Goal: Check status: Check status

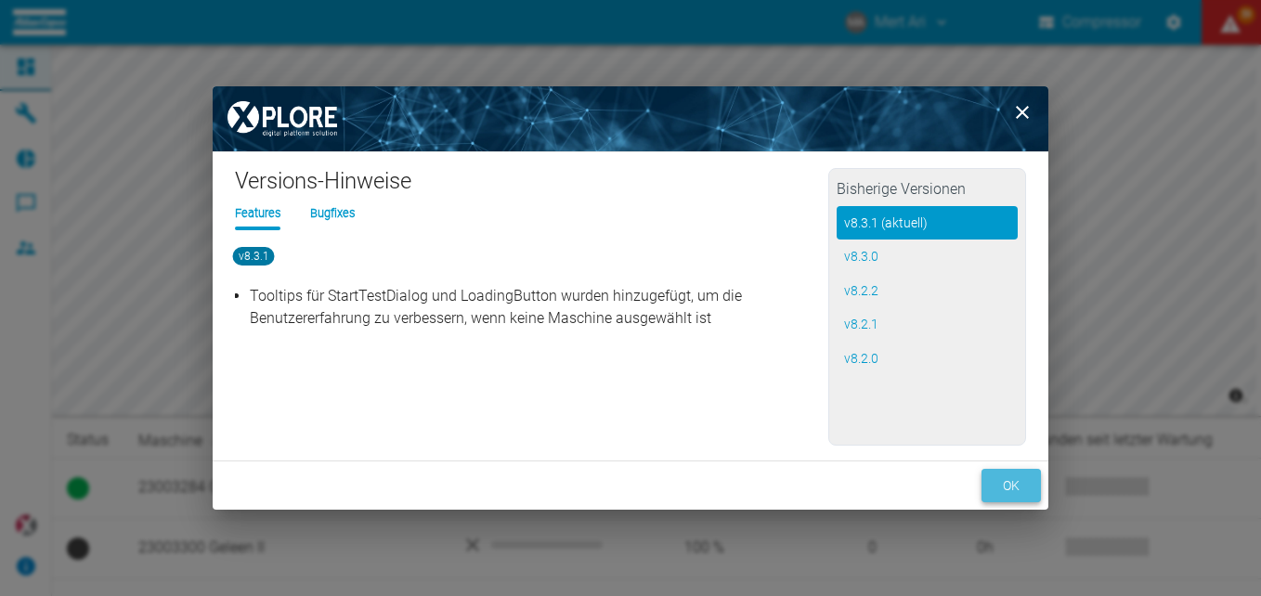
click at [878, 486] on button "ok" at bounding box center [1011, 486] width 59 height 34
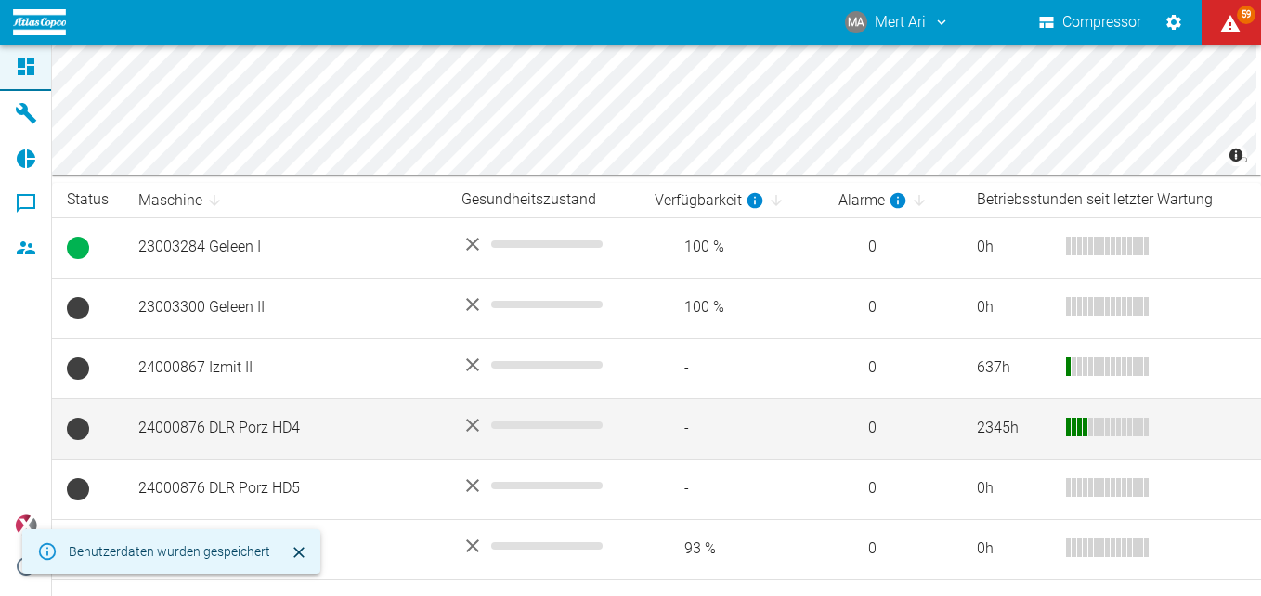
scroll to position [240, 0]
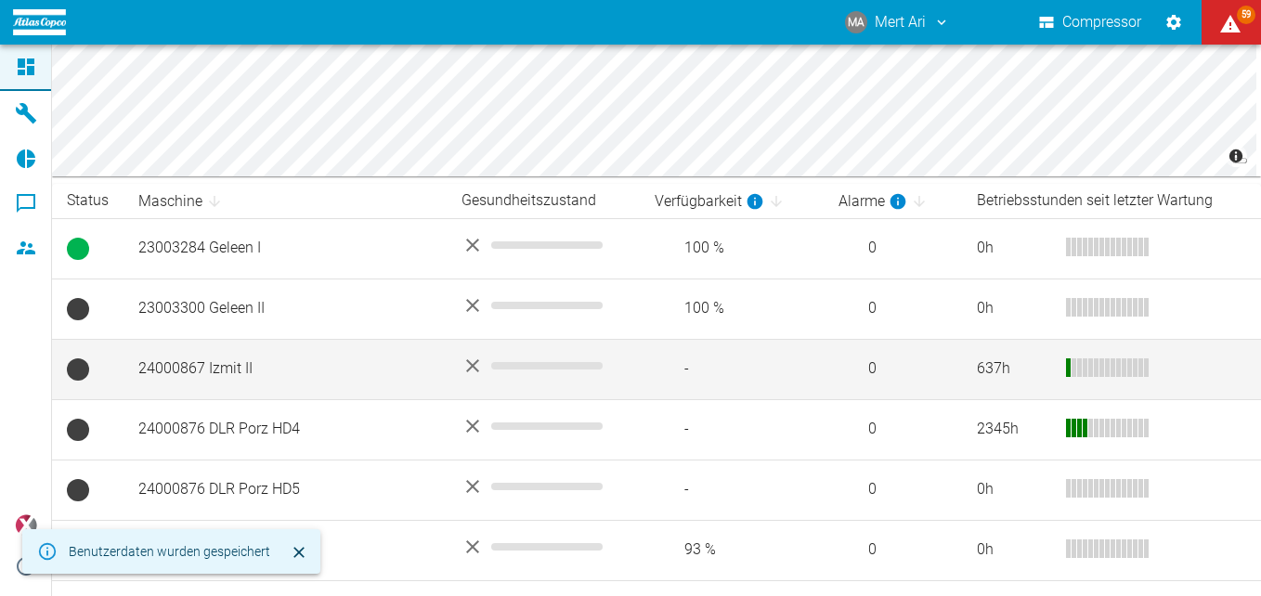
click at [409, 374] on td "24000867 Izmit II" at bounding box center [285, 369] width 323 height 60
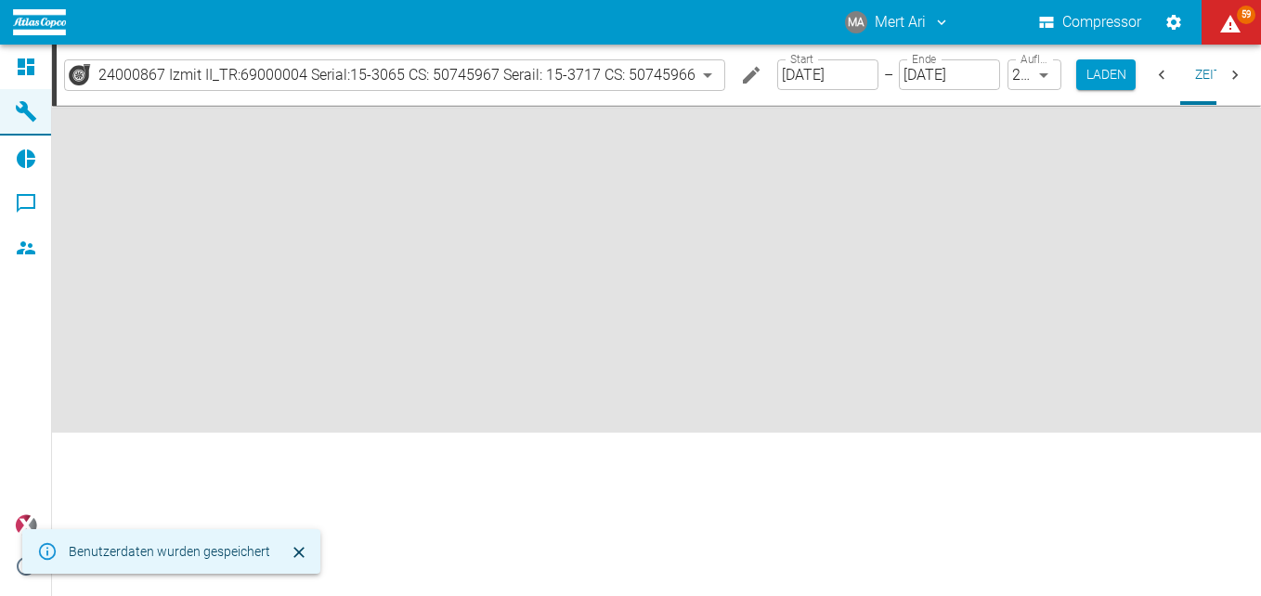
type input "2min"
